Goal: Task Accomplishment & Management: Use online tool/utility

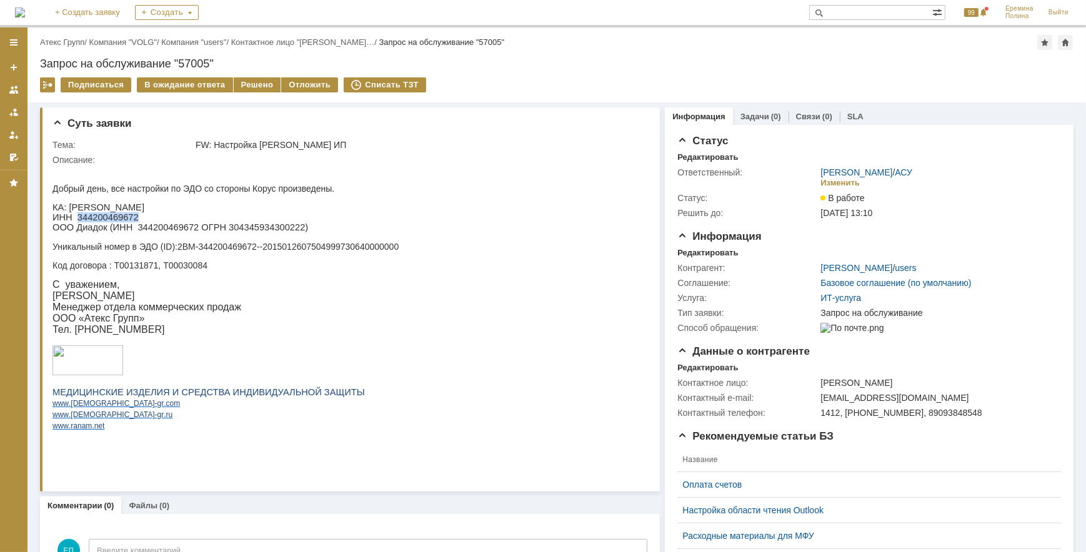
drag, startPoint x: 74, startPoint y: 220, endPoint x: 127, endPoint y: 219, distance: 53.1
click at [127, 219] on p "ИНН 344200469672" at bounding box center [225, 217] width 346 height 10
copy p "344200469672"
drag, startPoint x: 179, startPoint y: 250, endPoint x: 396, endPoint y: 249, distance: 217.4
click at [396, 249] on p "Уникальный номер в ЭДО ( ID ): 2BM-344200469672--2015012607504999730640000000" at bounding box center [225, 246] width 346 height 10
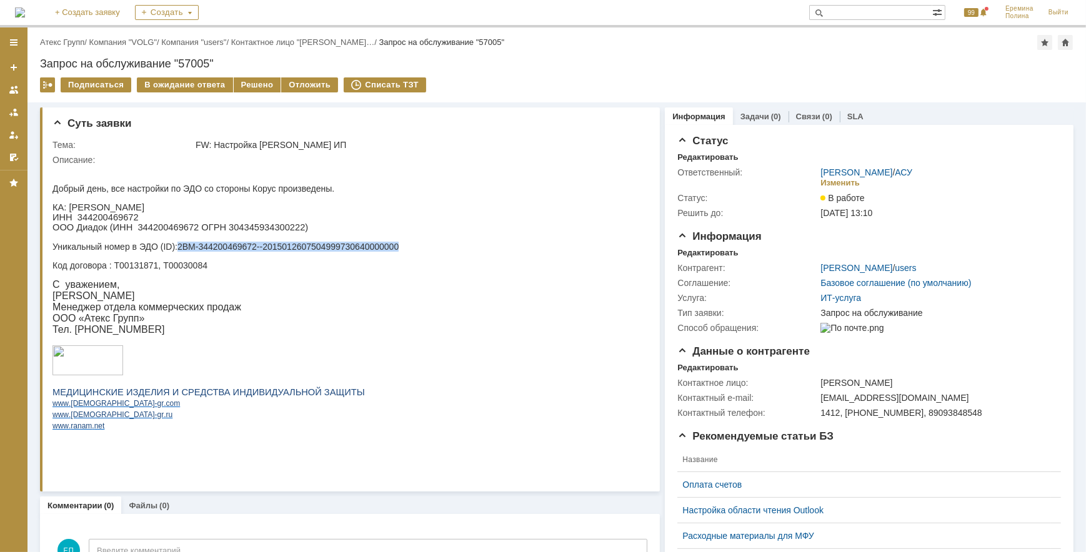
copy p "2BM-344200469672--2015012607504999730640000000"
click at [260, 88] on div "Решено" at bounding box center [257, 84] width 47 height 15
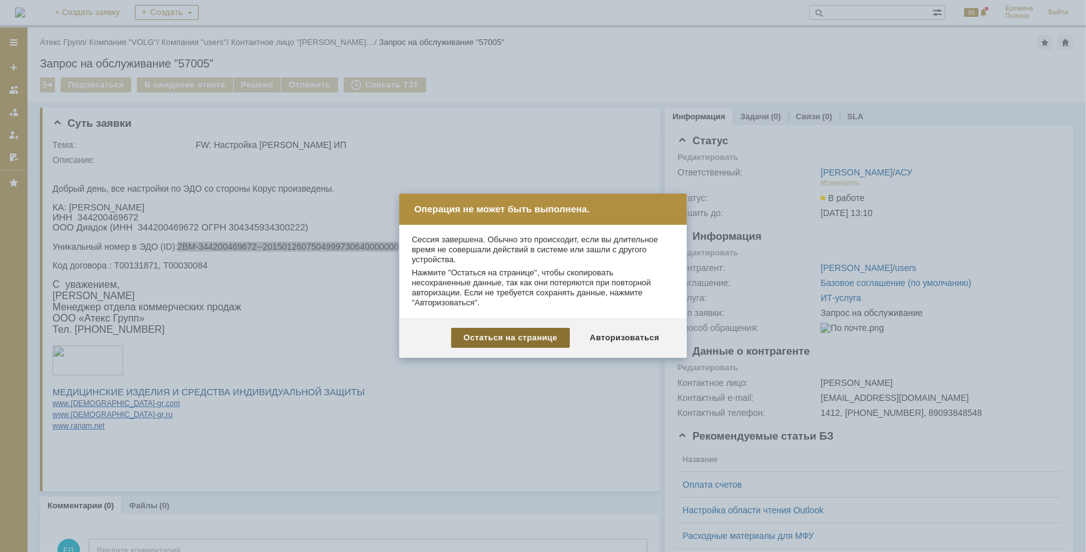
click at [535, 337] on div "Остаться на странице" at bounding box center [510, 338] width 119 height 20
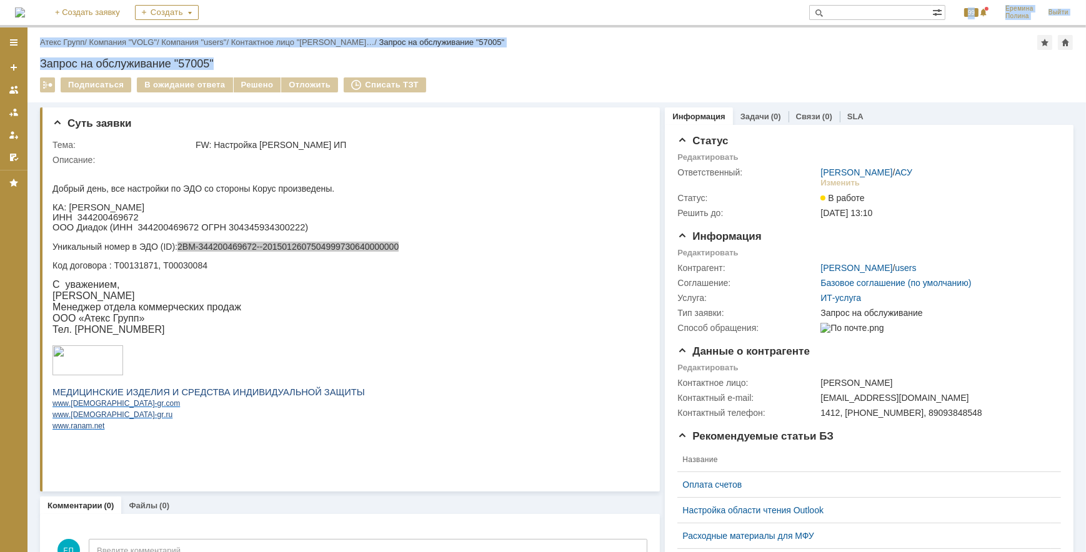
drag, startPoint x: 865, startPoint y: 17, endPoint x: 856, endPoint y: -26, distance: 44.1
click at [856, 0] on html "Идет загрузка, пожалуйста, подождите. На домашнюю + Создать заявку Создать 99 Е…" at bounding box center [543, 276] width 1086 height 552
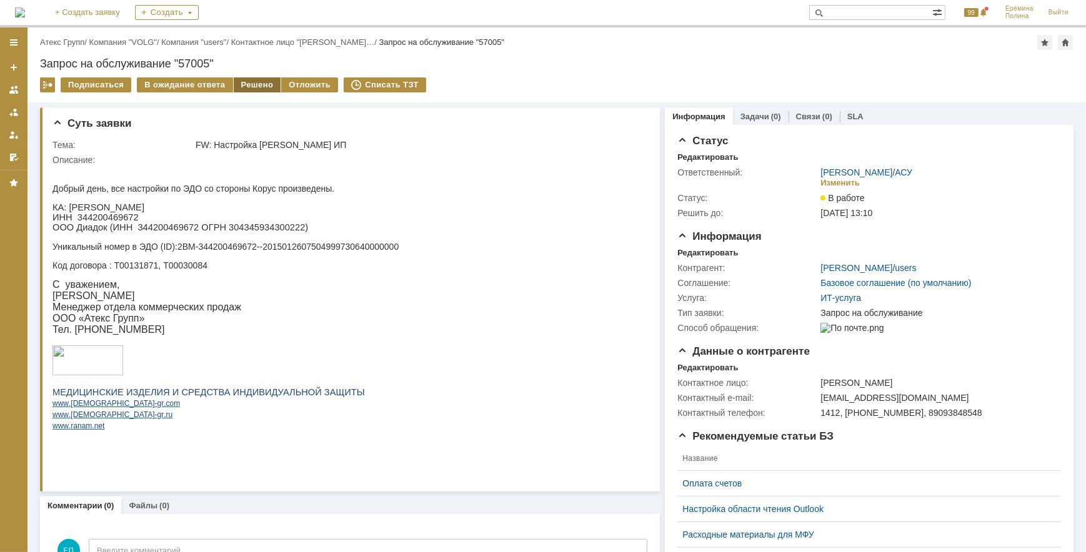
click at [246, 87] on div "Решено" at bounding box center [257, 84] width 47 height 15
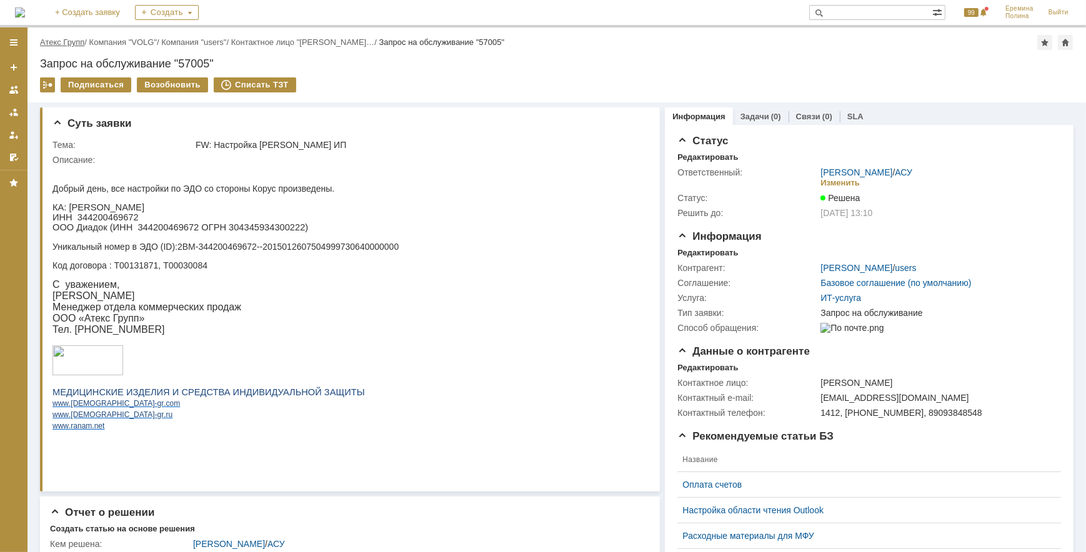
click at [79, 42] on link "Атекс Групп" at bounding box center [62, 41] width 44 height 9
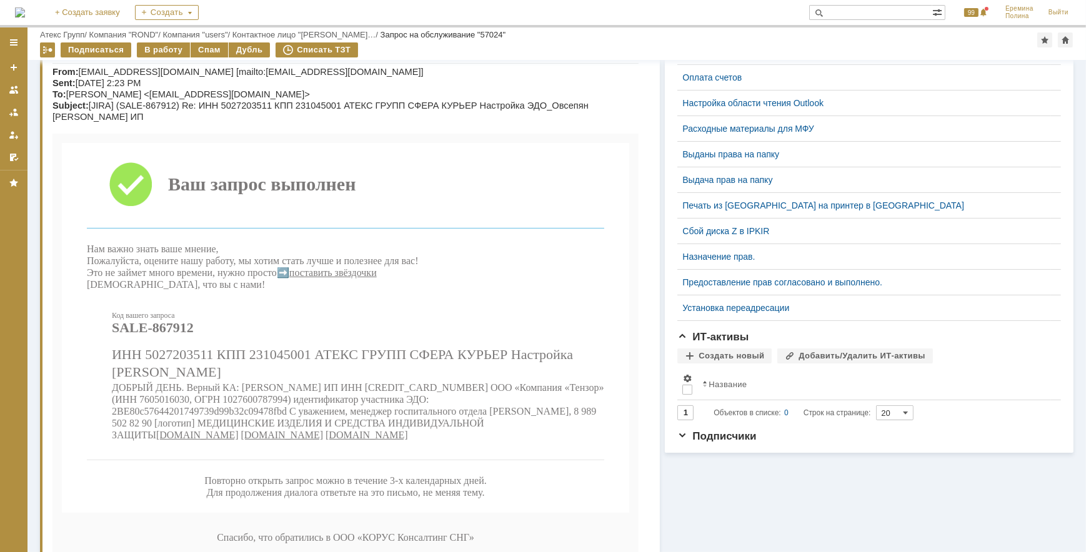
scroll to position [583, 0]
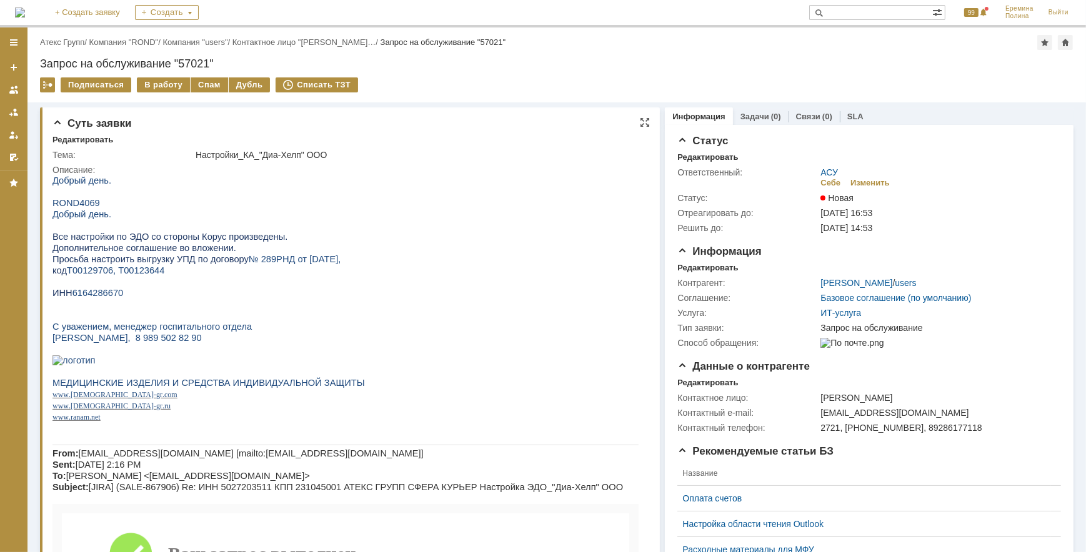
scroll to position [473, 0]
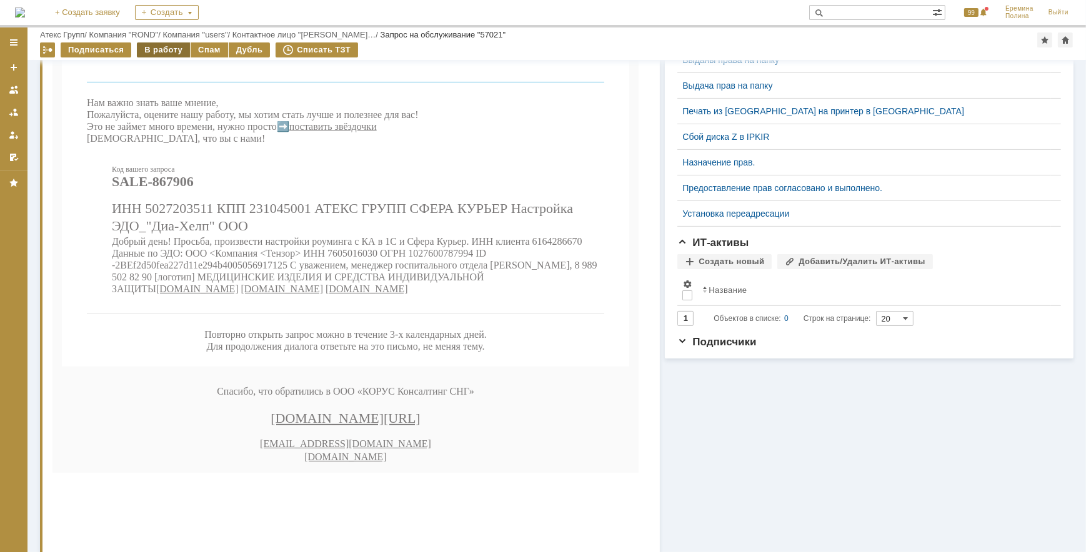
click at [167, 47] on div "В работу" at bounding box center [163, 49] width 53 height 15
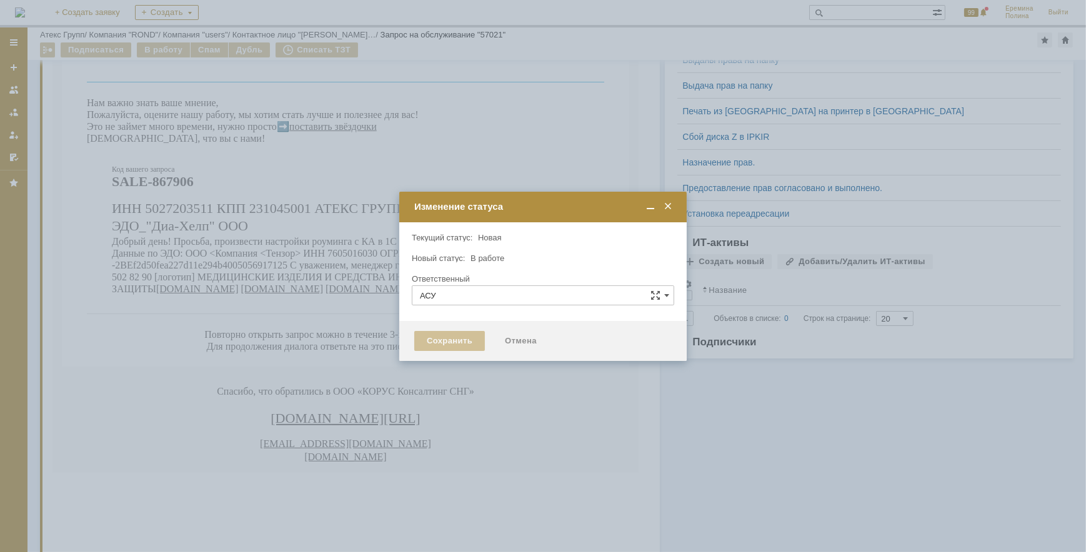
type input "[PERSON_NAME]"
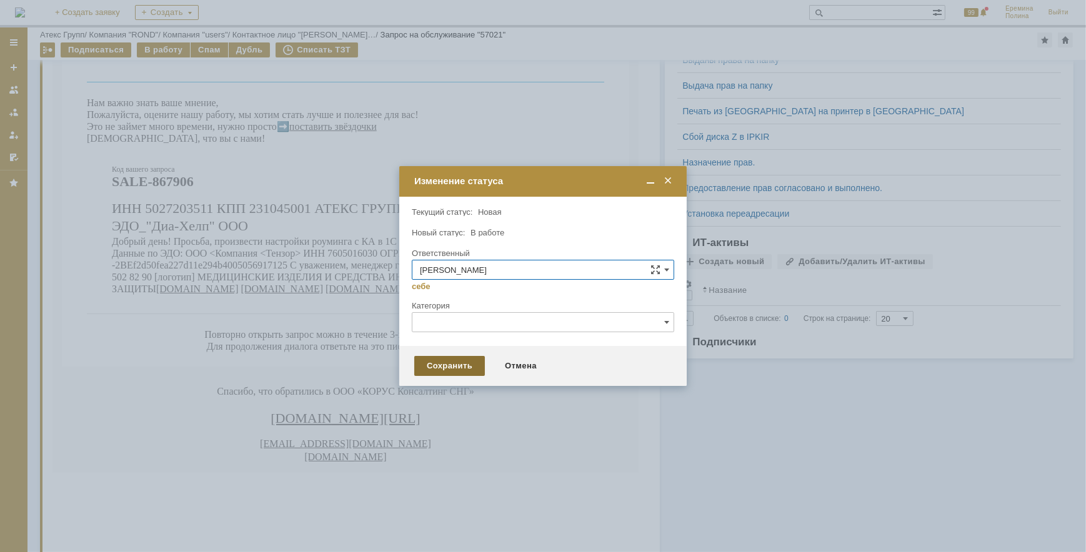
click at [438, 365] on div "Сохранить" at bounding box center [449, 366] width 71 height 20
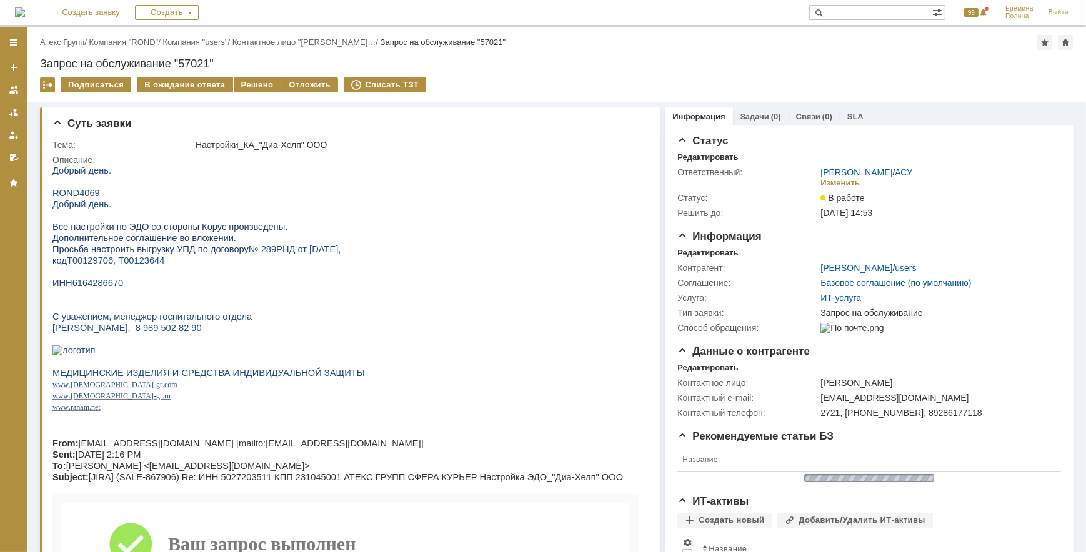
scroll to position [0, 0]
